Goal: Communication & Community: Answer question/provide support

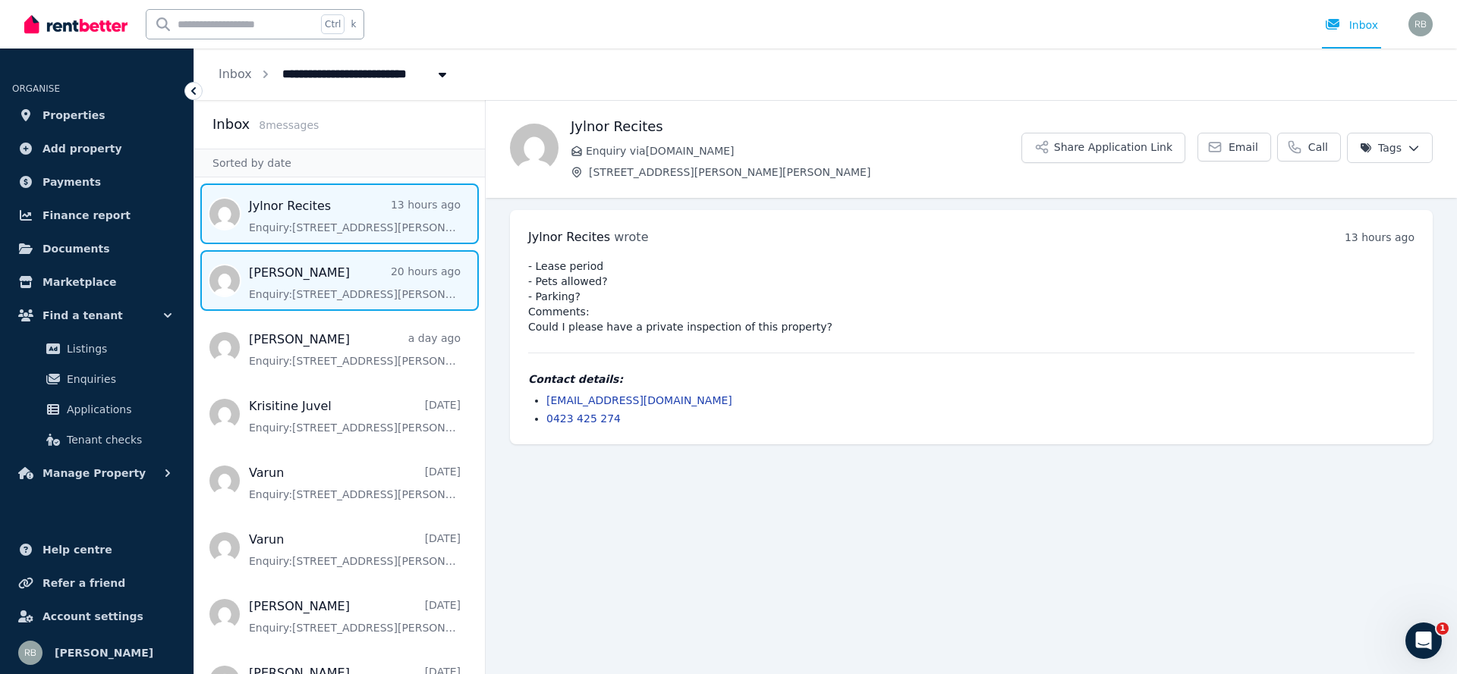
click at [337, 310] on span "Message list" at bounding box center [339, 280] width 291 height 61
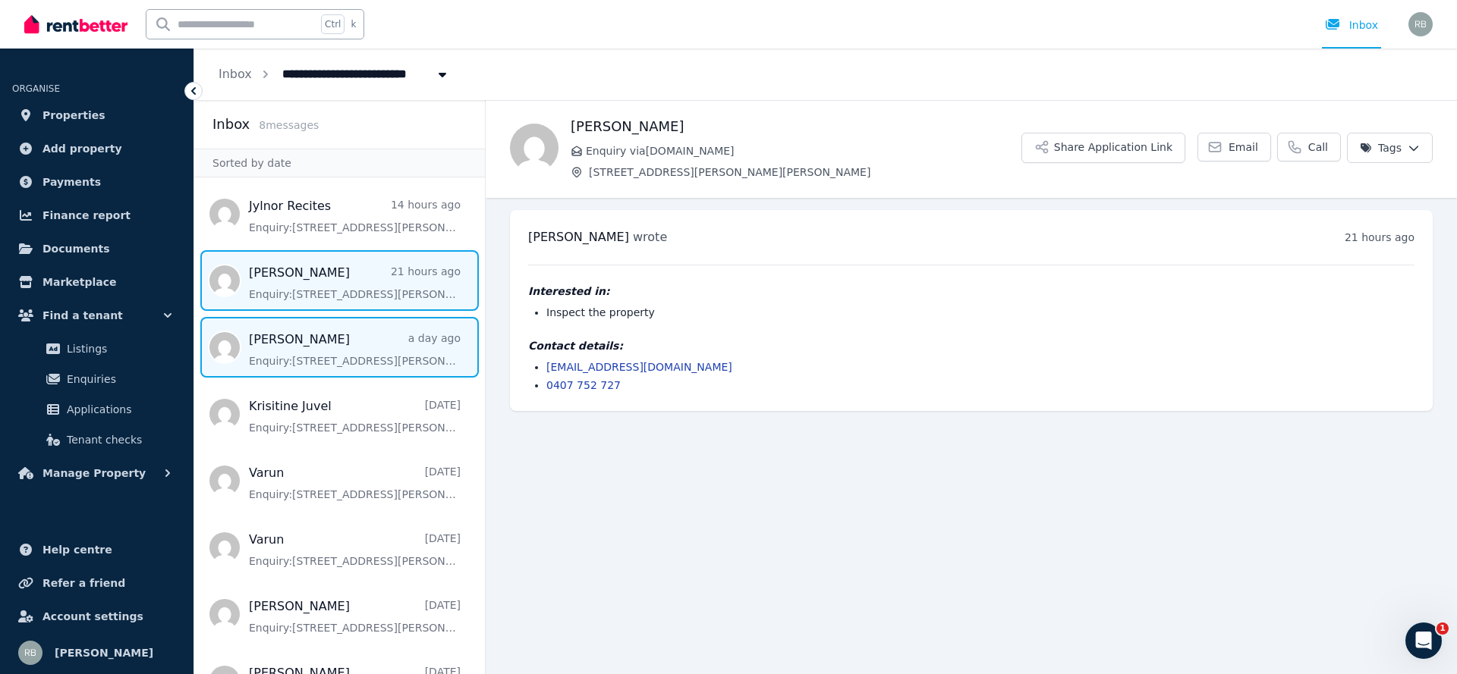
click at [335, 328] on span "Message list" at bounding box center [339, 347] width 291 height 61
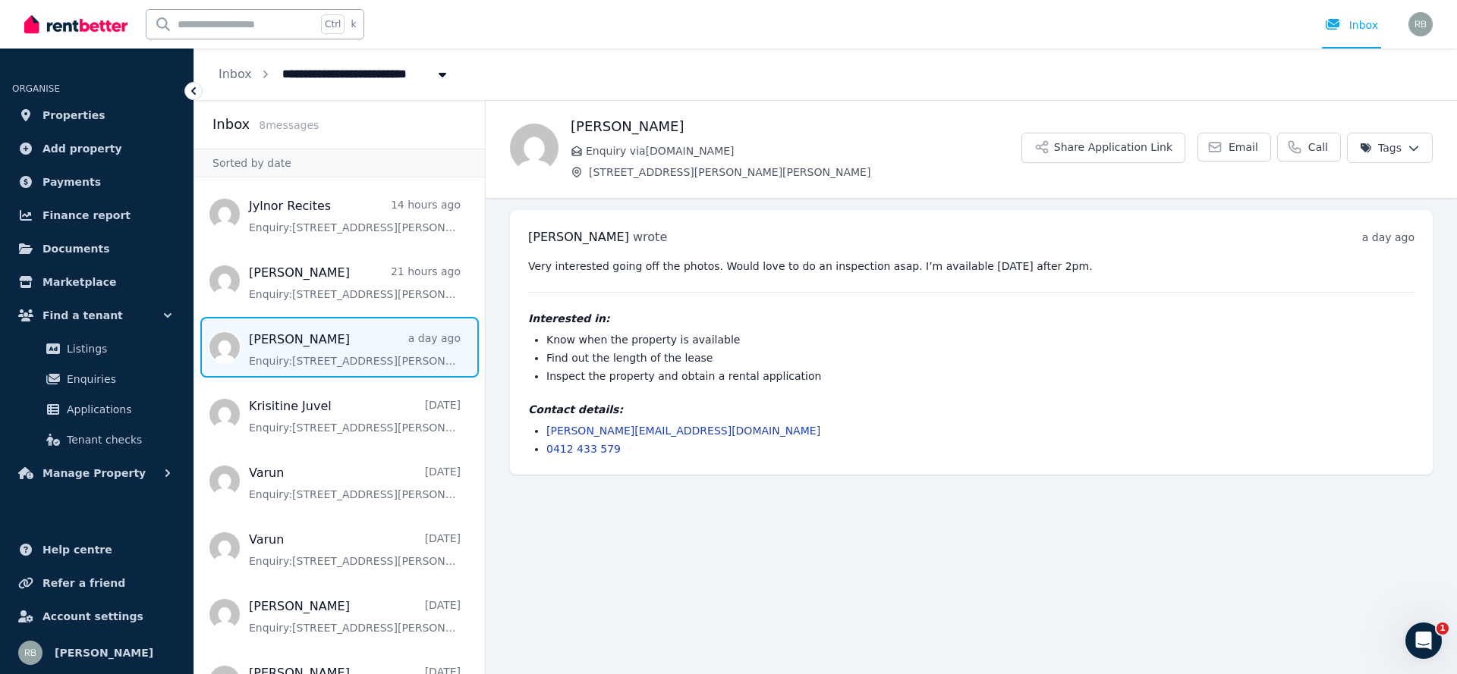
click at [1258, 64] on div "**********" at bounding box center [825, 75] width 1262 height 52
click at [973, 614] on main "Back [PERSON_NAME] Enquiry via [DOMAIN_NAME] [STREET_ADDRESS][PERSON_NAME][PERS…" at bounding box center [971, 387] width 971 height 574
drag, startPoint x: 936, startPoint y: 577, endPoint x: 1095, endPoint y: 610, distance: 161.9
click at [935, 582] on main "Back [PERSON_NAME] Enquiry via [DOMAIN_NAME] [STREET_ADDRESS][PERSON_NAME][PERS…" at bounding box center [971, 387] width 971 height 574
click at [760, 540] on main "Back [PERSON_NAME] Enquiry via [DOMAIN_NAME] [STREET_ADDRESS][PERSON_NAME][PERS…" at bounding box center [971, 387] width 971 height 574
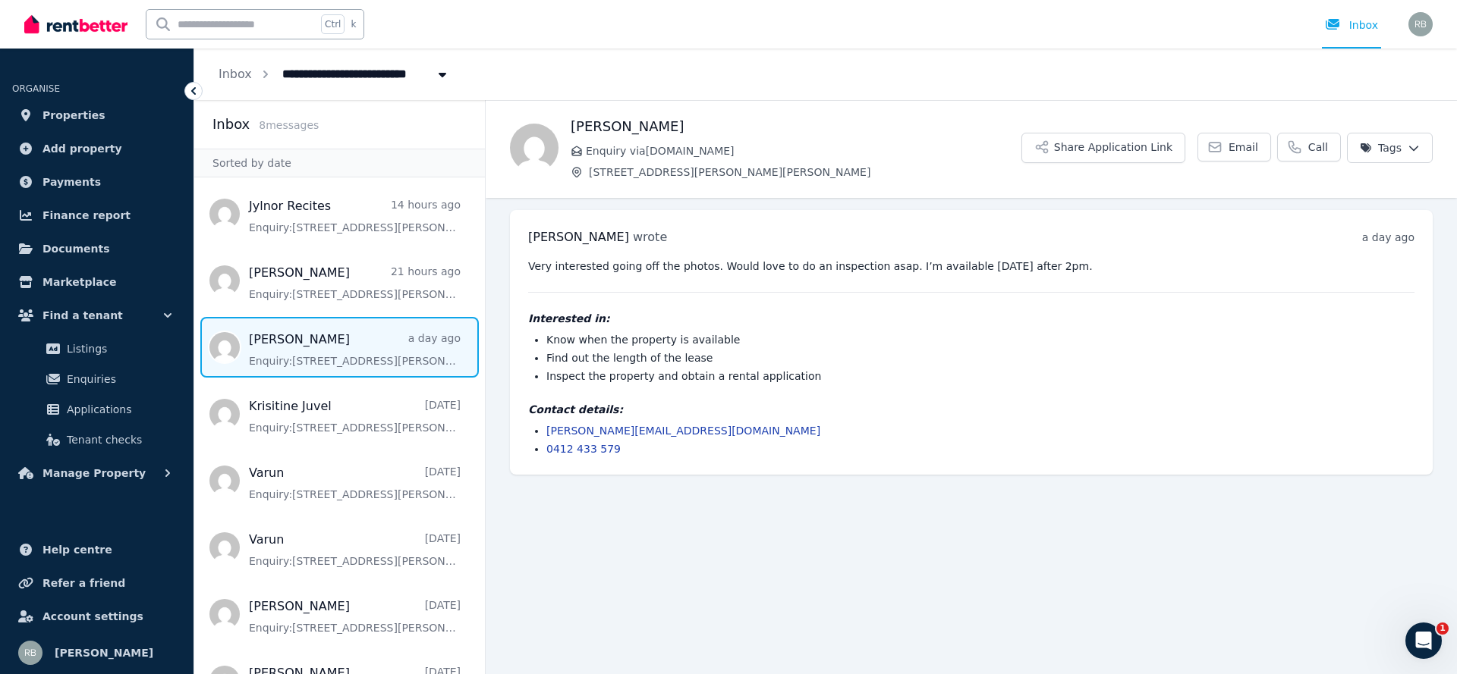
click at [1425, 369] on div "[PERSON_NAME] wrote a day ago 9:51 am [DATE][DATE] Very interested going off th…" at bounding box center [971, 342] width 922 height 265
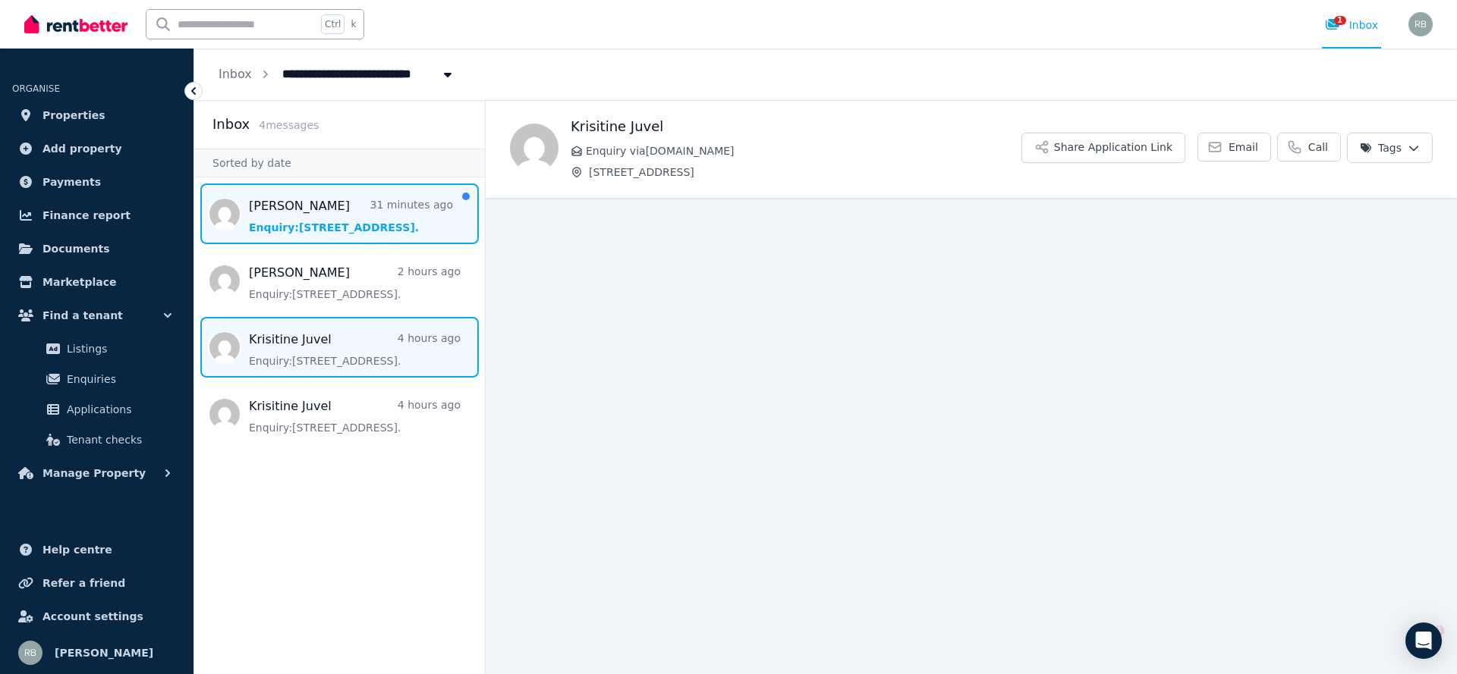
click at [321, 234] on span "Message list" at bounding box center [339, 214] width 291 height 61
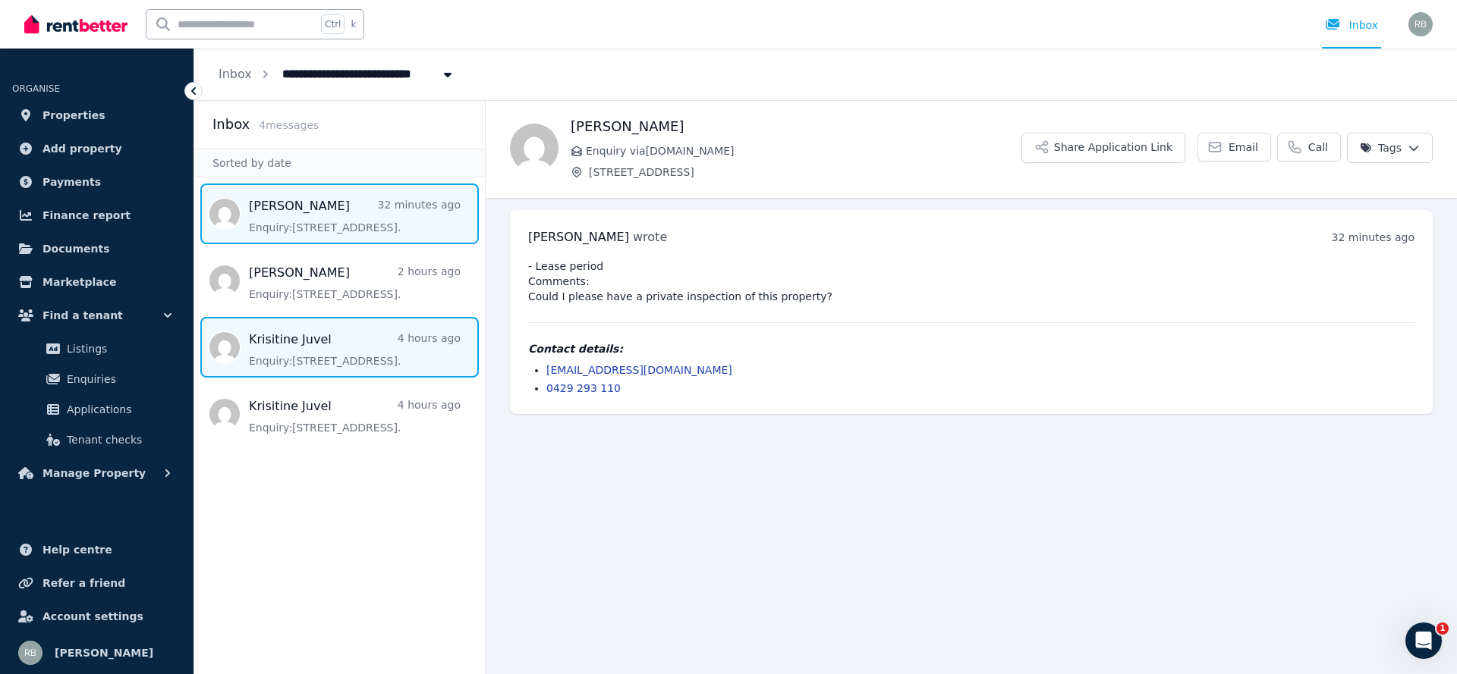
click at [293, 323] on span "Message list" at bounding box center [339, 347] width 291 height 61
click at [347, 191] on span "Message list" at bounding box center [339, 214] width 291 height 61
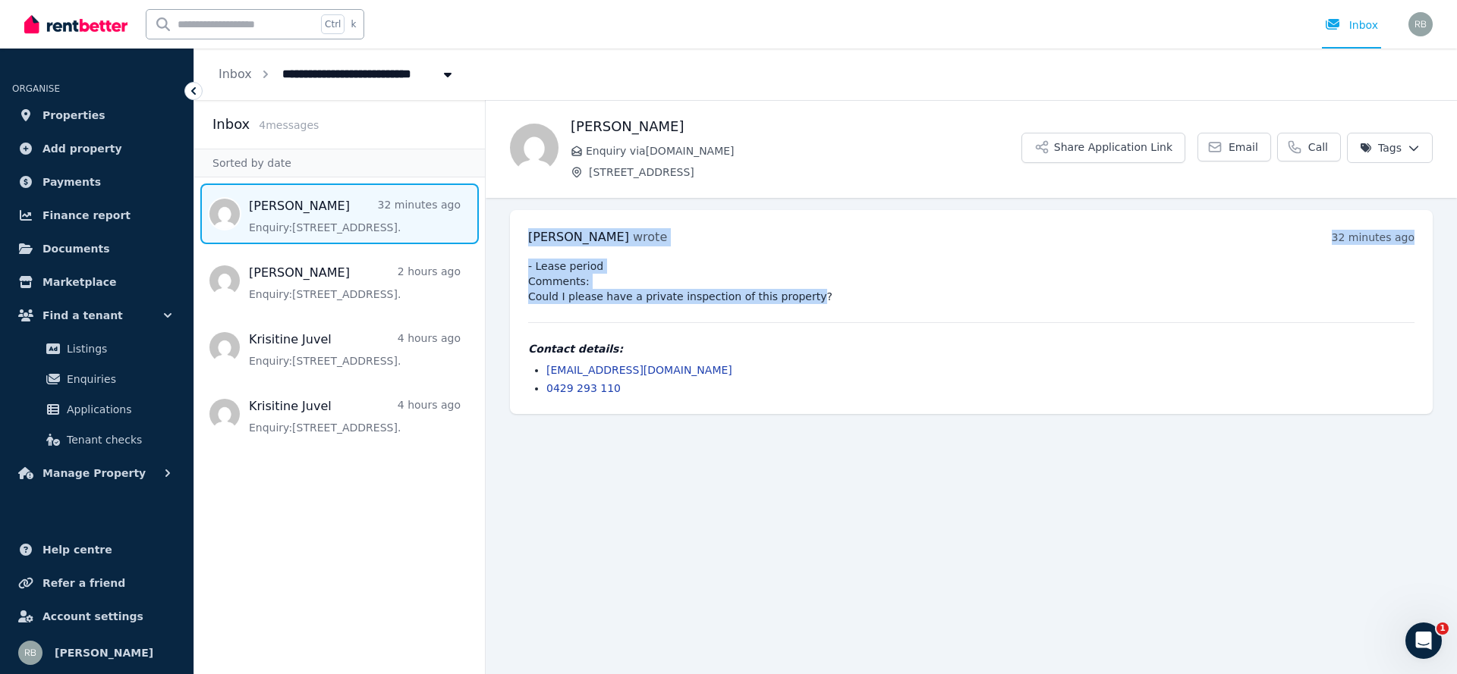
drag, startPoint x: 787, startPoint y: 300, endPoint x: 525, endPoint y: 239, distance: 269.6
click at [525, 239] on div "Kristine wrote 32 minutes ago 1:41 pm on Wed, 27 Aug 2025 - Lease period Commen…" at bounding box center [971, 312] width 922 height 204
click at [543, 247] on div "Kristine wrote 32 minutes ago 1:41 pm on Wed, 27 Aug 2025 - Lease period Commen…" at bounding box center [971, 312] width 922 height 204
drag, startPoint x: 538, startPoint y: 263, endPoint x: 828, endPoint y: 332, distance: 298.5
click at [828, 332] on div "- Lease period Comments: Could I please have a private inspection of this prope…" at bounding box center [971, 327] width 886 height 137
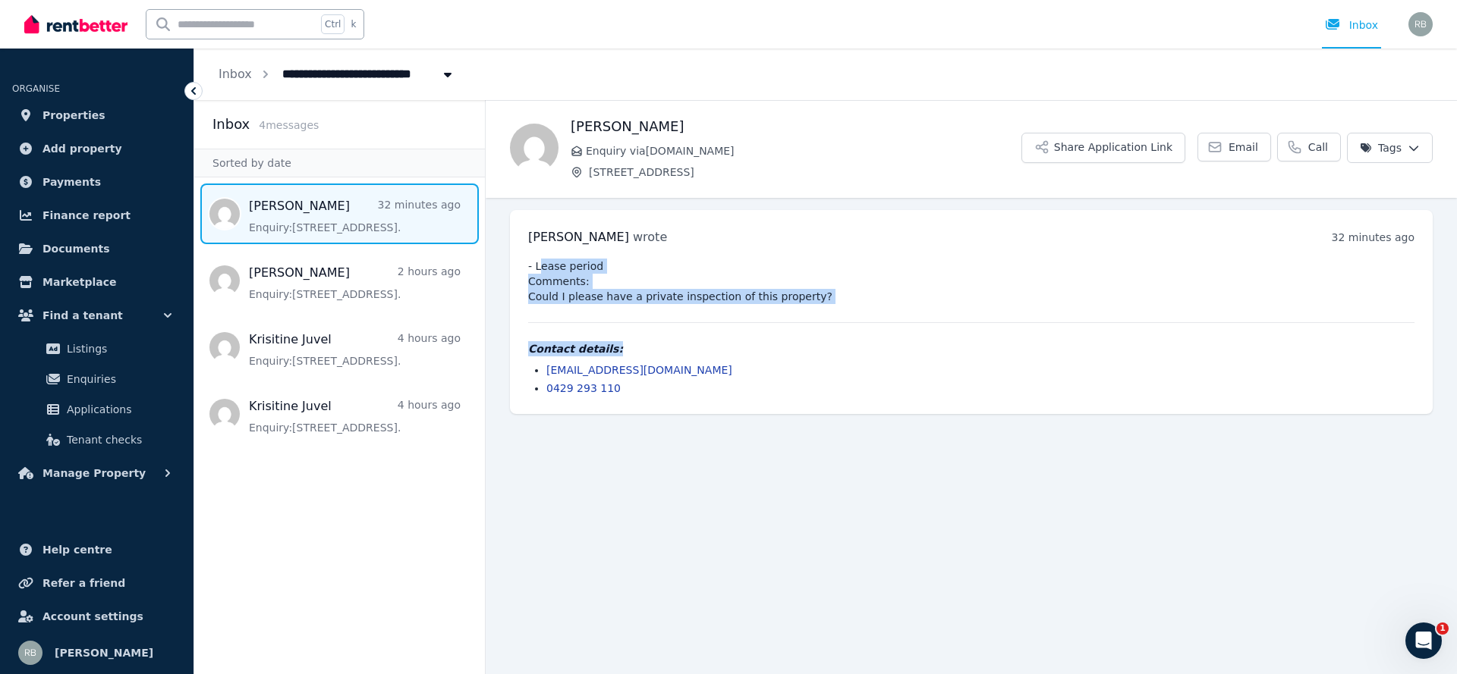
click at [840, 282] on pre "- Lease period Comments: Could I please have a private inspection of this prope…" at bounding box center [971, 282] width 886 height 46
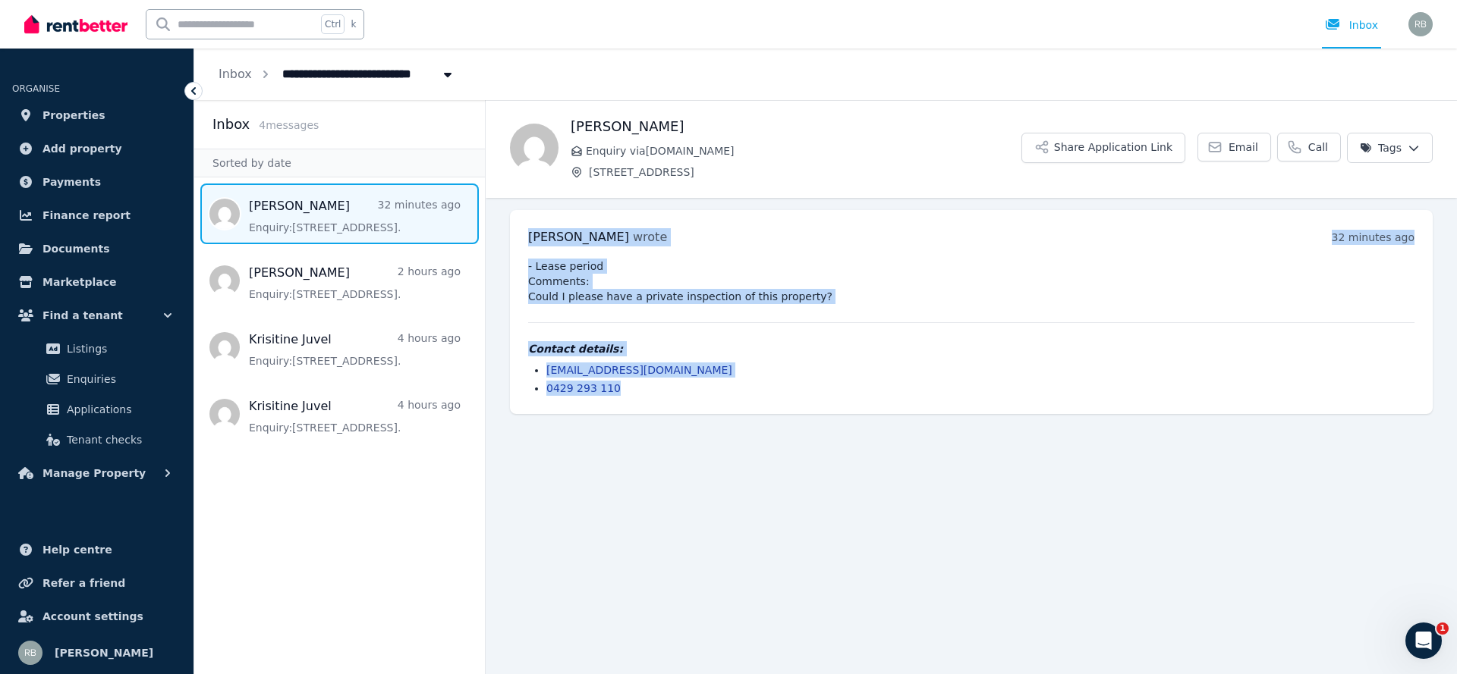
click at [1456, 674] on html "**********" at bounding box center [728, 337] width 1457 height 674
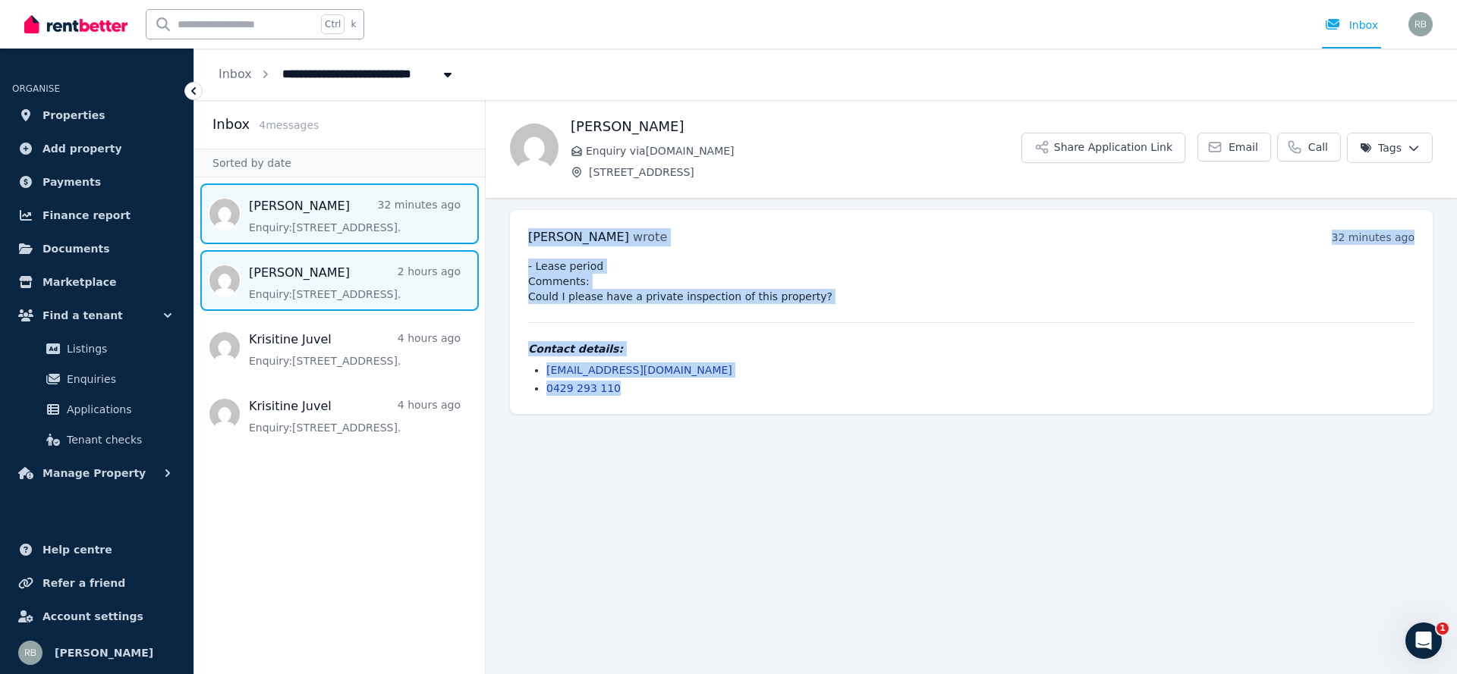
click at [360, 286] on span "Message list" at bounding box center [339, 280] width 291 height 61
